Goal: Transaction & Acquisition: Purchase product/service

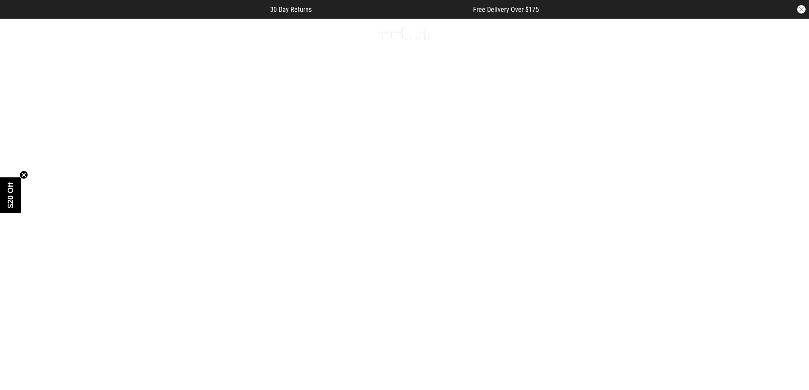
click at [20, 175] on circle "Close teaser" at bounding box center [24, 175] width 8 height 8
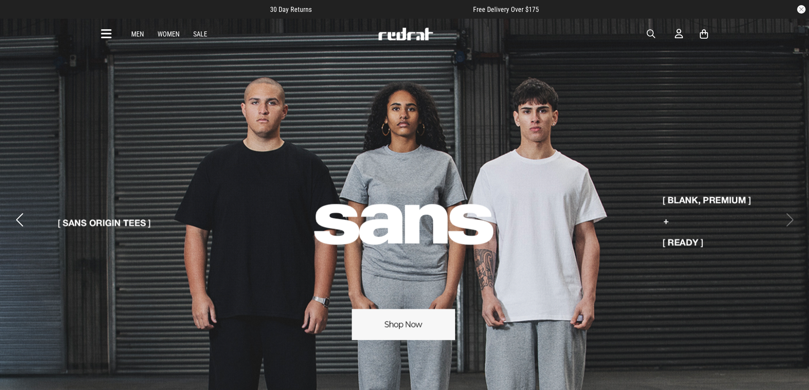
click at [138, 30] on link "Men" at bounding box center [137, 34] width 13 height 8
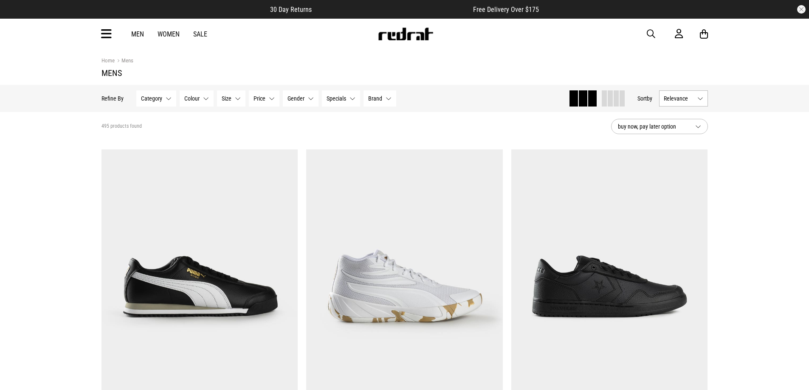
click at [378, 97] on span "Brand" at bounding box center [375, 98] width 14 height 7
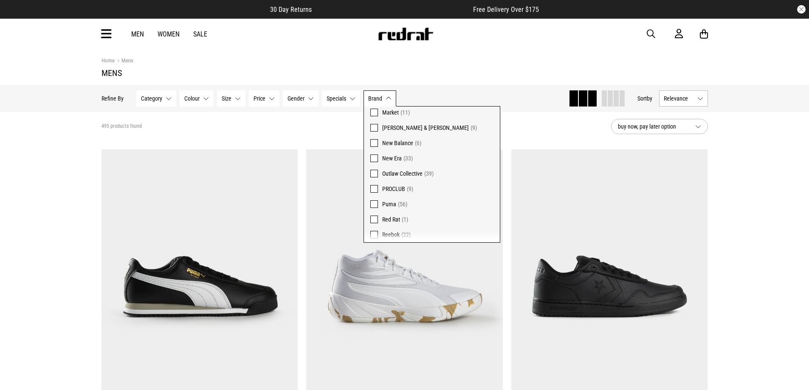
scroll to position [255, 0]
click at [377, 189] on label "Reebok (22)" at bounding box center [432, 192] width 136 height 15
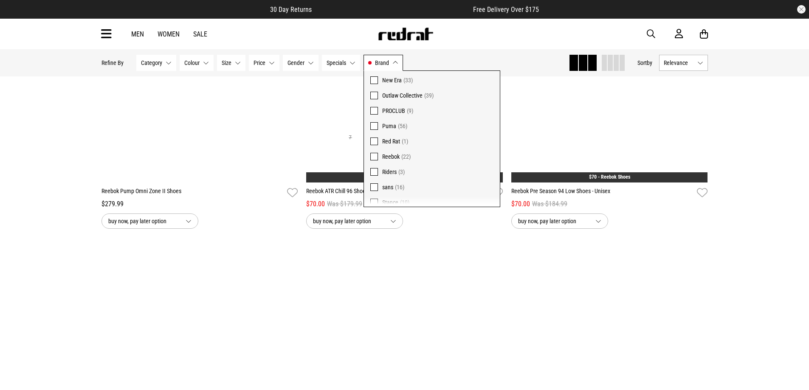
scroll to position [262, 0]
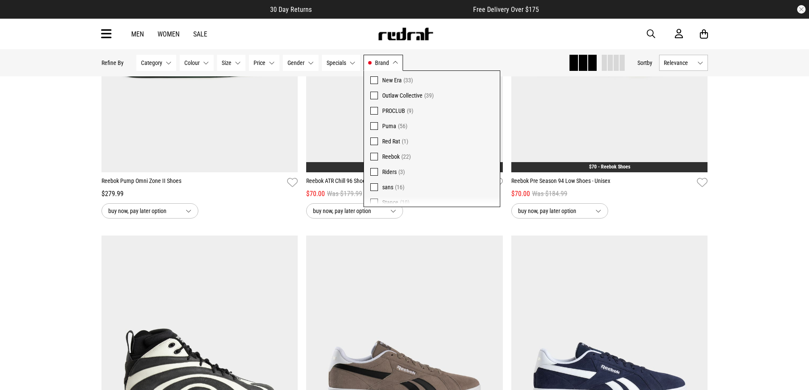
click at [294, 58] on button "Gender None selected" at bounding box center [301, 63] width 36 height 16
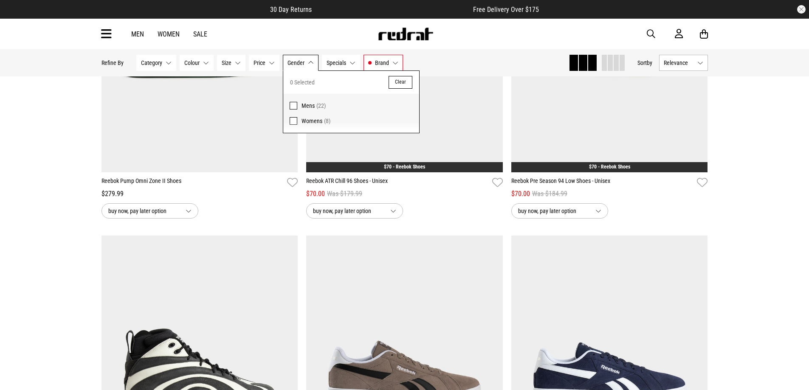
click at [291, 104] on span at bounding box center [294, 106] width 8 height 8
click at [236, 63] on button "Size None selected" at bounding box center [231, 63] width 28 height 16
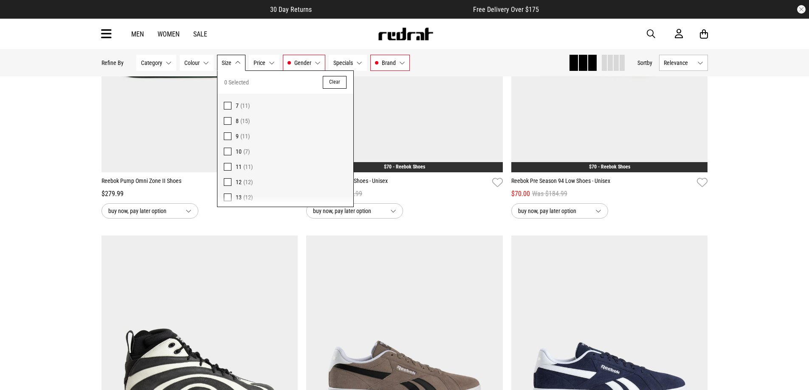
click at [226, 194] on span at bounding box center [228, 198] width 8 height 8
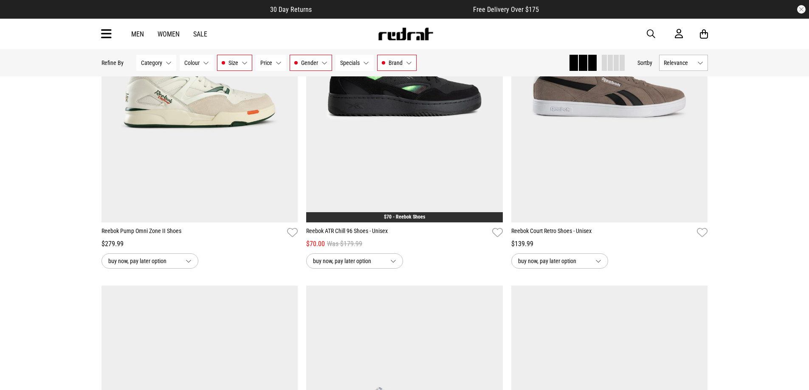
scroll to position [127, 0]
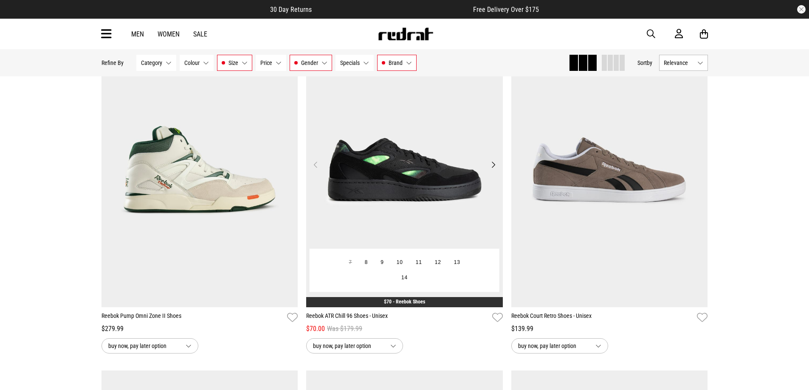
click at [409, 169] on img at bounding box center [404, 169] width 197 height 275
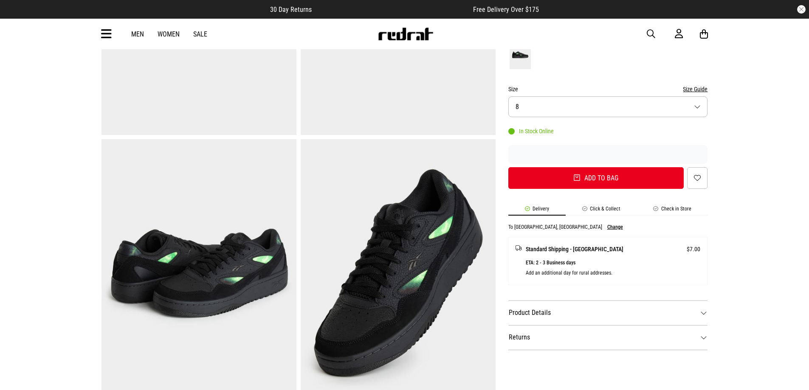
scroll to position [255, 0]
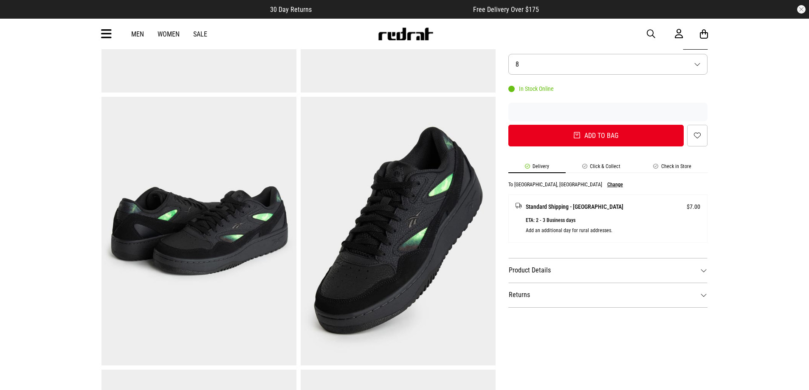
click at [389, 243] on img at bounding box center [398, 231] width 195 height 269
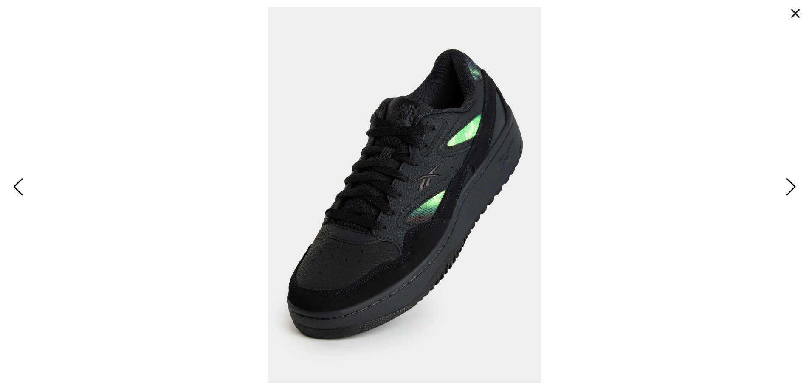
click at [793, 184] on span "Next" at bounding box center [789, 187] width 13 height 25
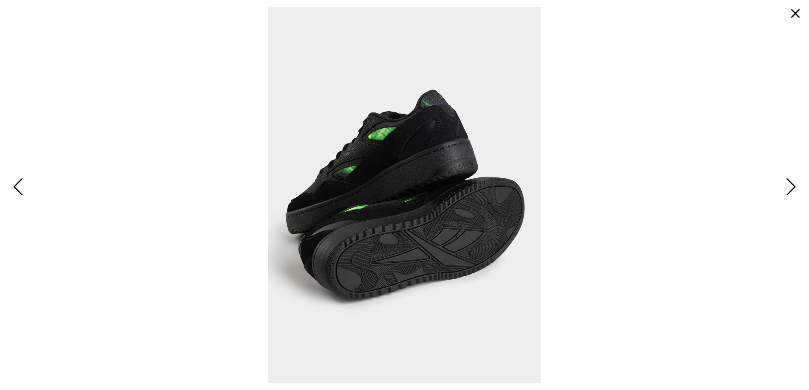
click at [793, 184] on span "Next" at bounding box center [789, 187] width 13 height 25
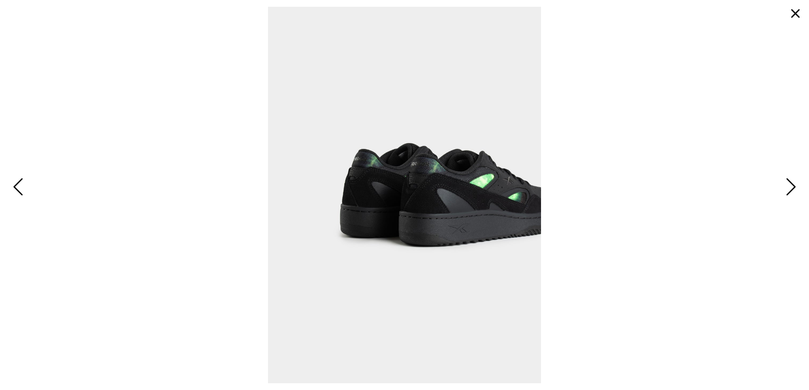
click at [793, 184] on span "Next" at bounding box center [789, 187] width 13 height 25
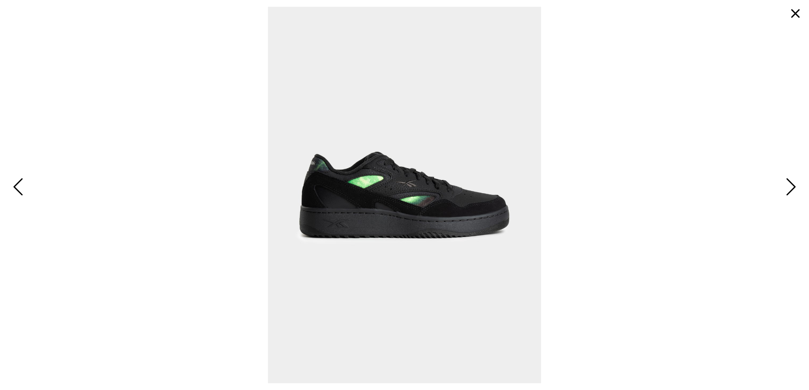
click at [793, 184] on span "Next" at bounding box center [789, 187] width 13 height 25
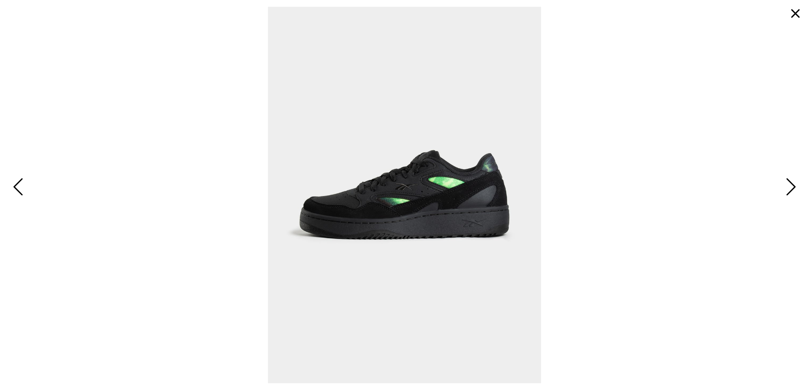
click at [793, 184] on span "Next" at bounding box center [789, 187] width 13 height 25
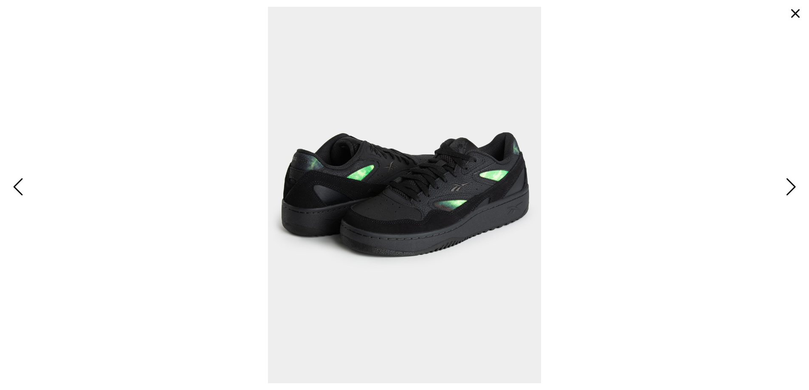
click at [793, 184] on span "Next" at bounding box center [789, 187] width 13 height 25
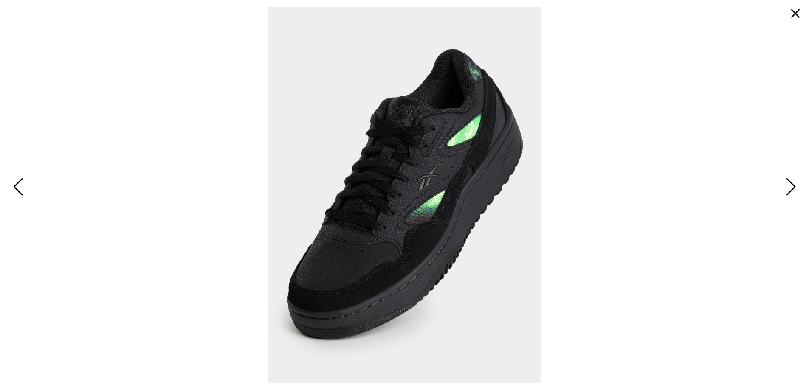
click at [792, 16] on button "button" at bounding box center [795, 13] width 20 height 20
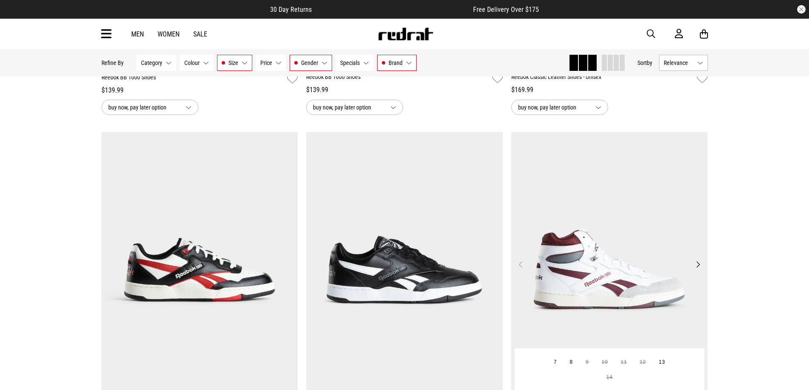
scroll to position [1086, 0]
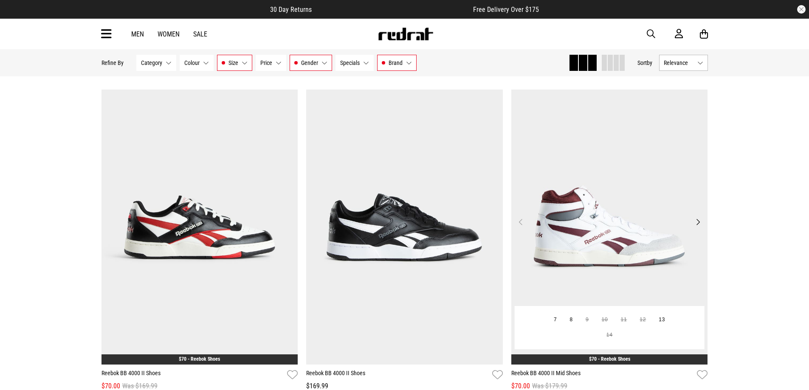
click at [695, 225] on button "Next" at bounding box center [698, 222] width 11 height 10
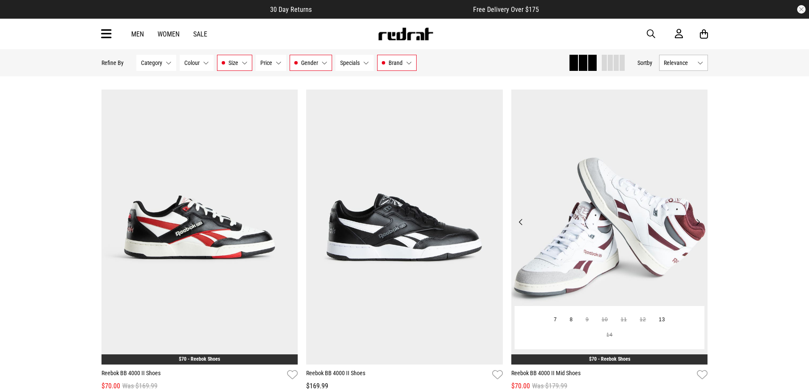
click at [695, 225] on button "Next" at bounding box center [698, 222] width 11 height 10
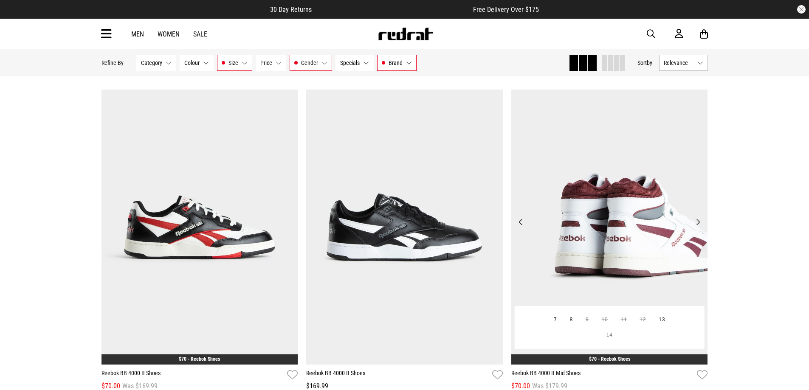
click at [695, 225] on button "Next" at bounding box center [698, 222] width 11 height 10
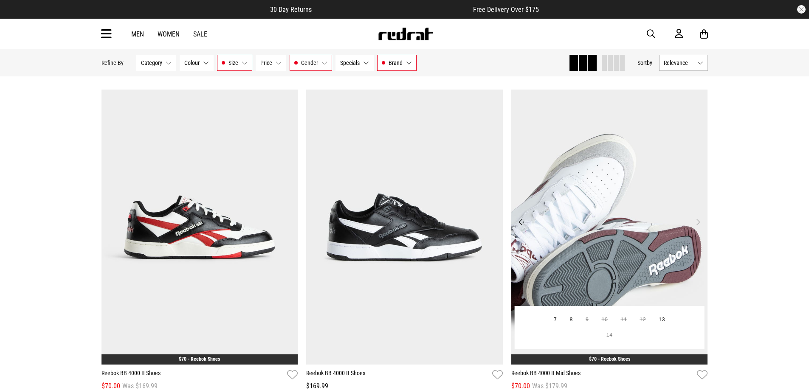
click at [695, 225] on button "Next" at bounding box center [698, 222] width 11 height 10
click at [696, 230] on img at bounding box center [609, 227] width 197 height 275
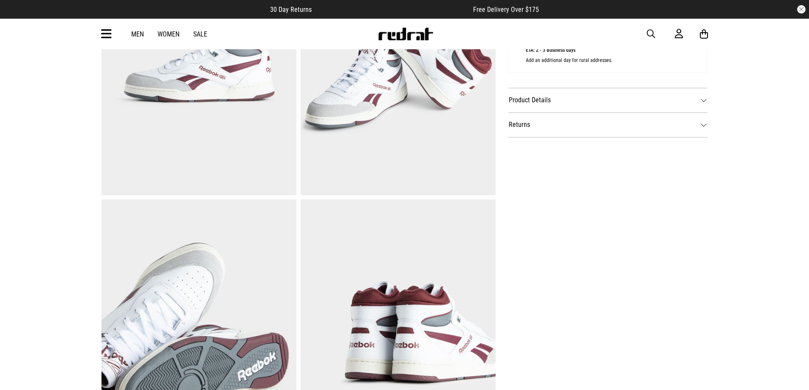
scroll to position [467, 0]
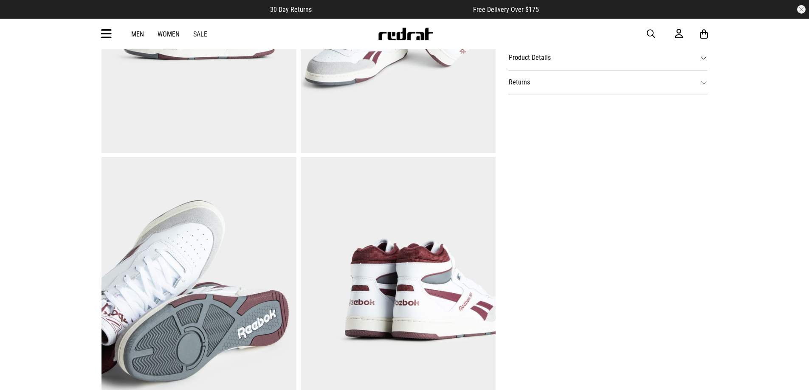
drag, startPoint x: 429, startPoint y: 197, endPoint x: 631, endPoint y: 282, distance: 218.3
click at [631, 282] on div "SHARE Reebok BB 4000 II Mid Shoes Style Code: 53815 $70 Was $179.99 61% off - Y…" at bounding box center [602, 20] width 212 height 819
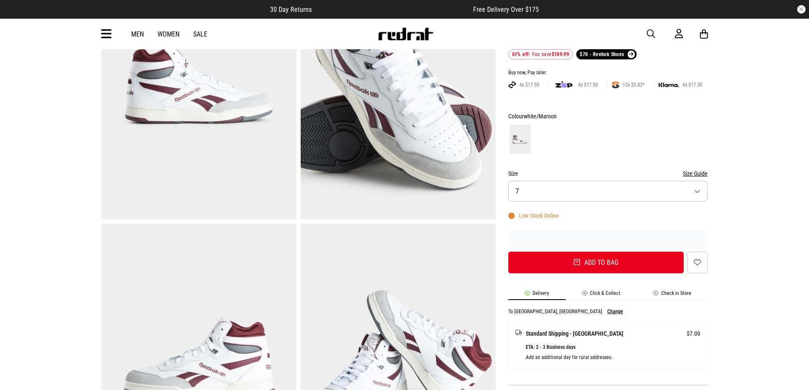
scroll to position [85, 0]
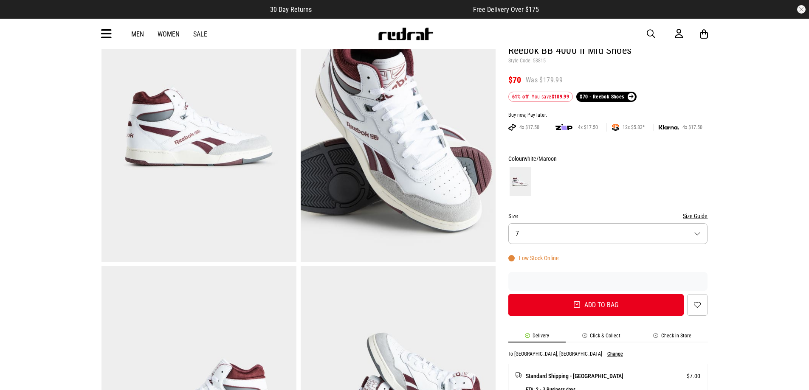
click at [699, 232] on button "Size 7" at bounding box center [608, 233] width 200 height 21
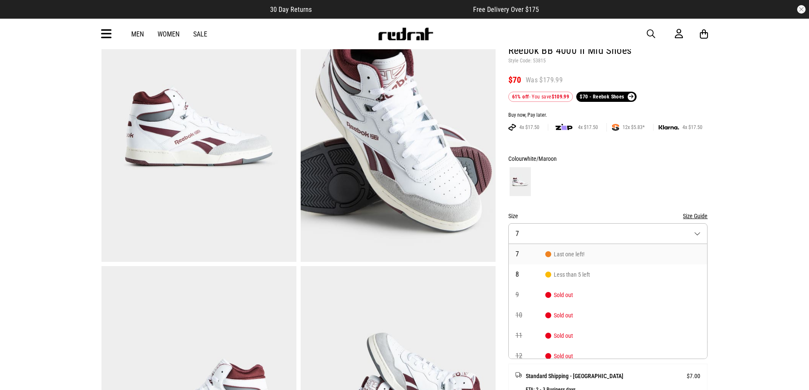
scroll to position [48, 0]
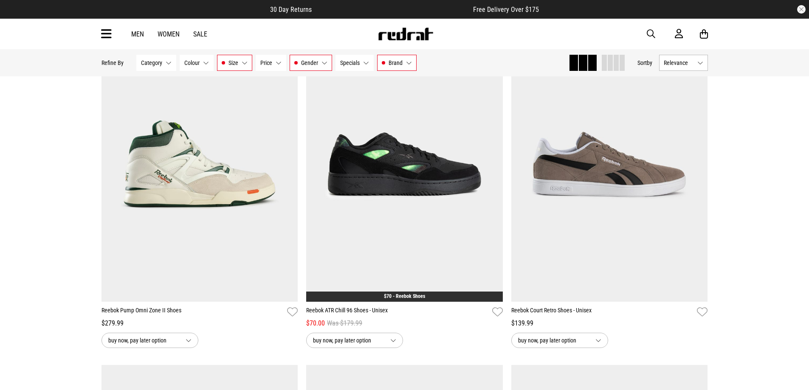
scroll to position [91, 0]
